Goal: Task Accomplishment & Management: Use online tool/utility

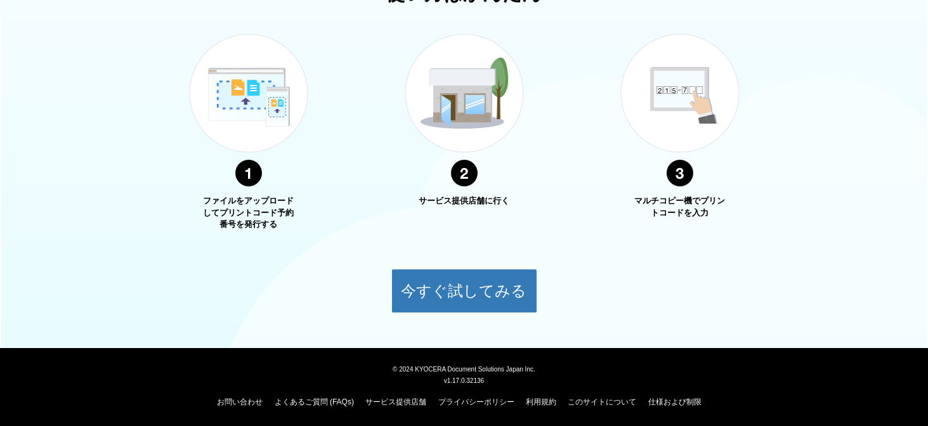
scroll to position [474, 0]
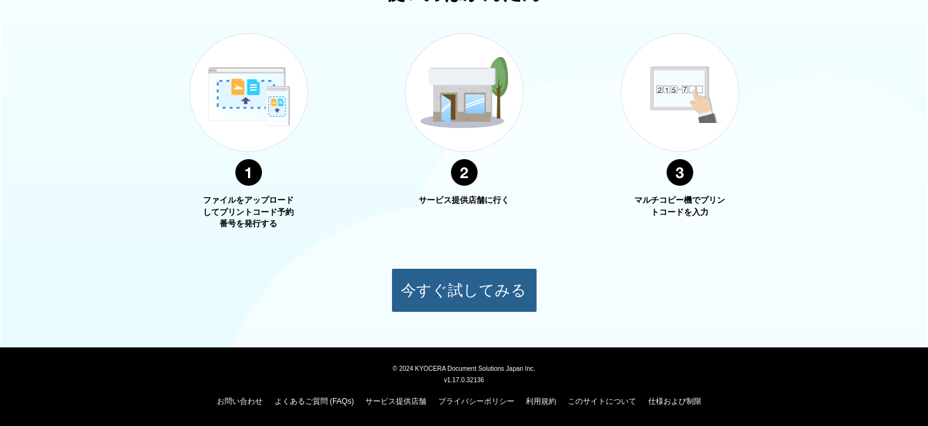
click at [473, 294] on button "今すぐ試してみる" at bounding box center [464, 290] width 146 height 44
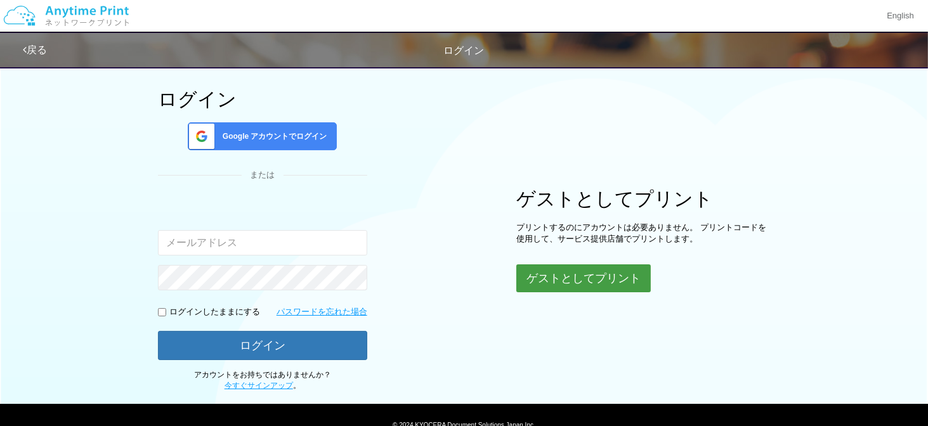
scroll to position [63, 0]
click at [599, 281] on button "ゲストとしてプリント" at bounding box center [583, 279] width 134 height 28
click at [578, 281] on button "ゲストとしてプリント" at bounding box center [583, 279] width 134 height 28
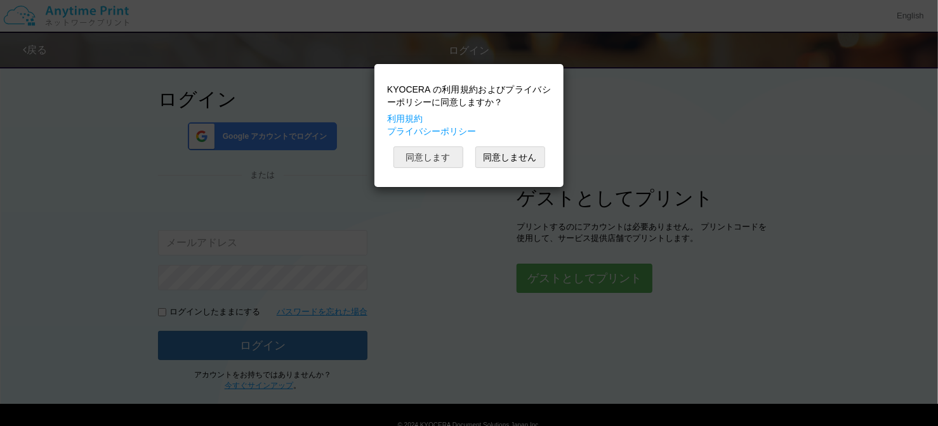
click at [430, 157] on button "同意します" at bounding box center [428, 158] width 70 height 22
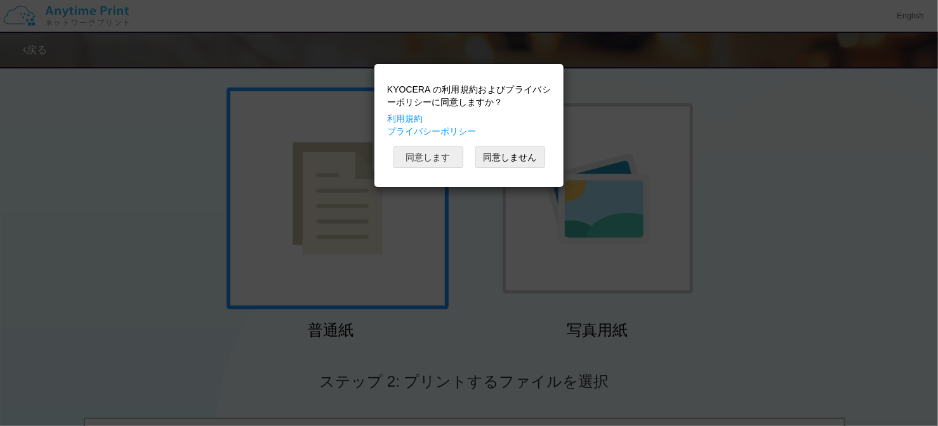
click at [441, 157] on button "同意します" at bounding box center [428, 158] width 70 height 22
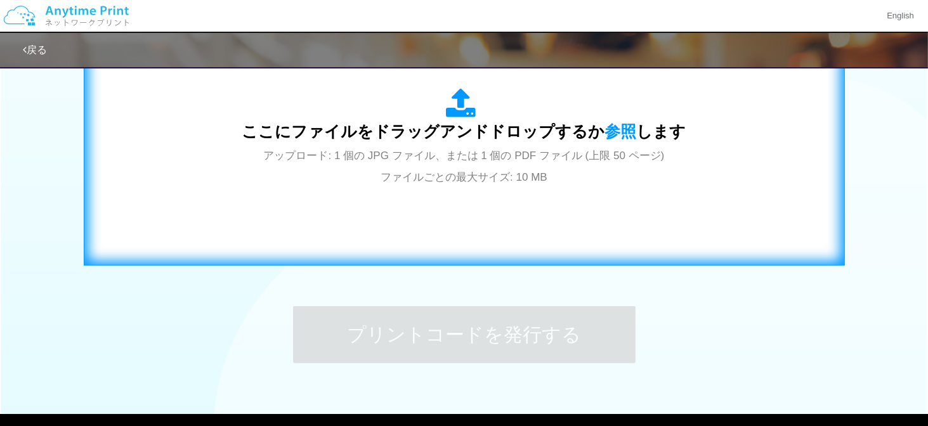
scroll to position [507, 0]
